Goal: Complete application form

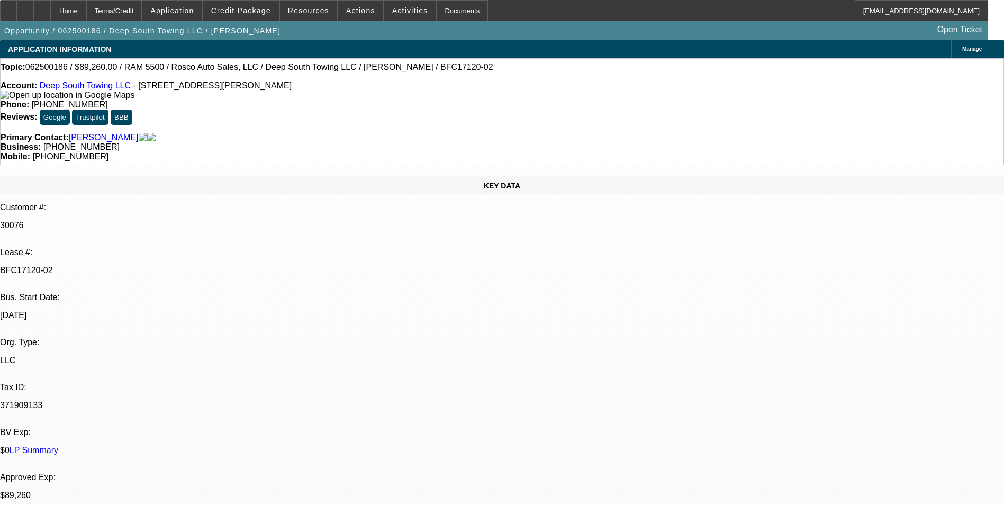
select select "0"
select select "2"
select select "0"
select select "2"
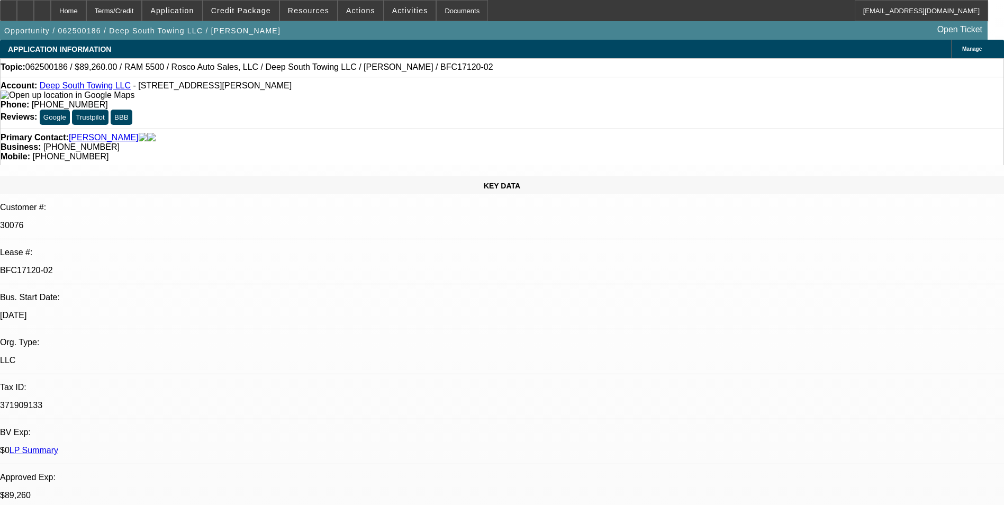
select select "0"
select select "2"
select select "0"
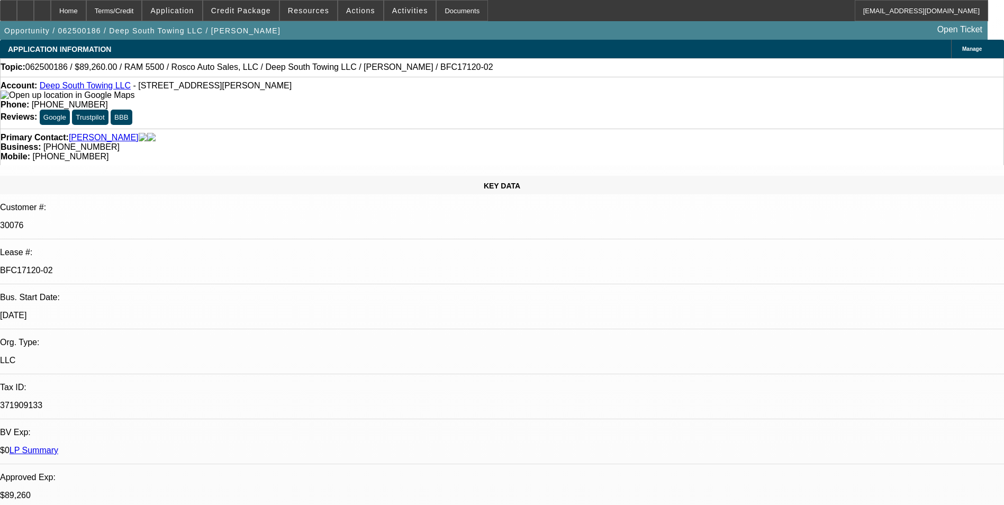
select select "2"
select select "0"
select select "1"
select select "2"
select select "1"
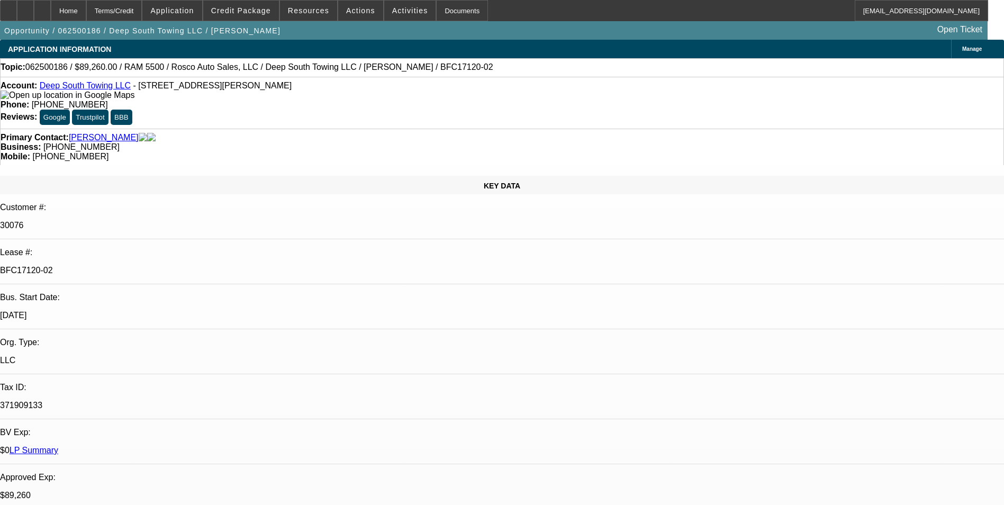
select select "2"
select select "1"
select select "2"
select select "1"
select select "2"
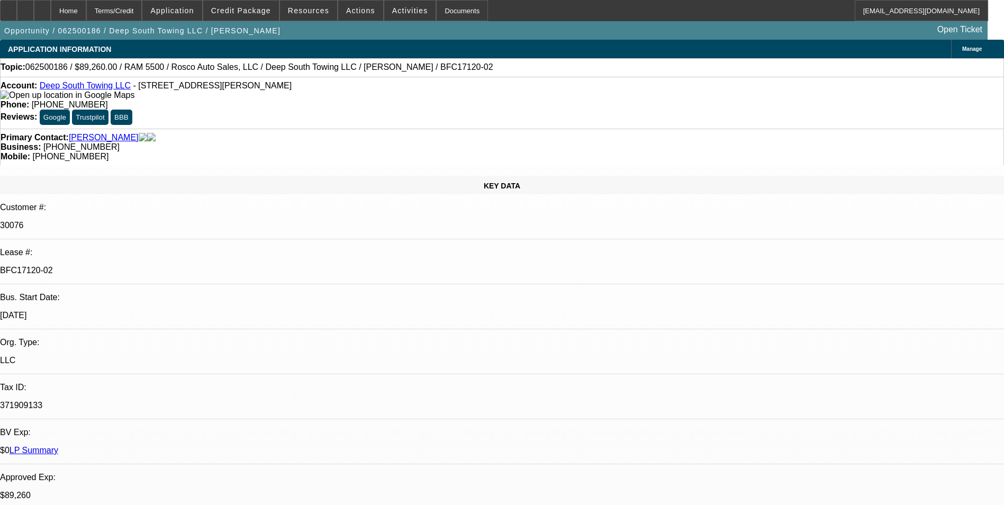
select select "6"
